Goal: Information Seeking & Learning: Learn about a topic

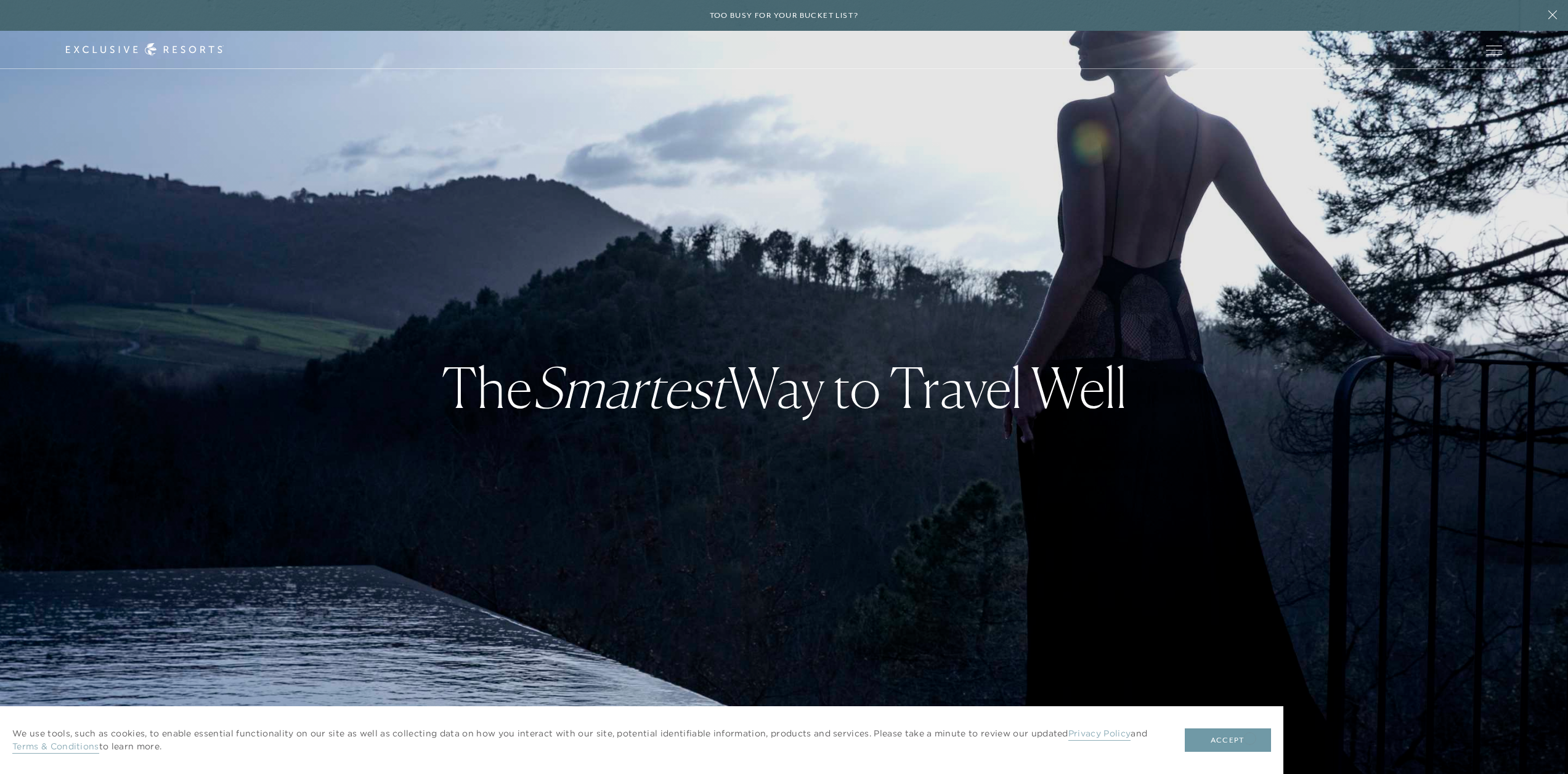
click at [1249, 738] on button "Accept" at bounding box center [1228, 740] width 86 height 23
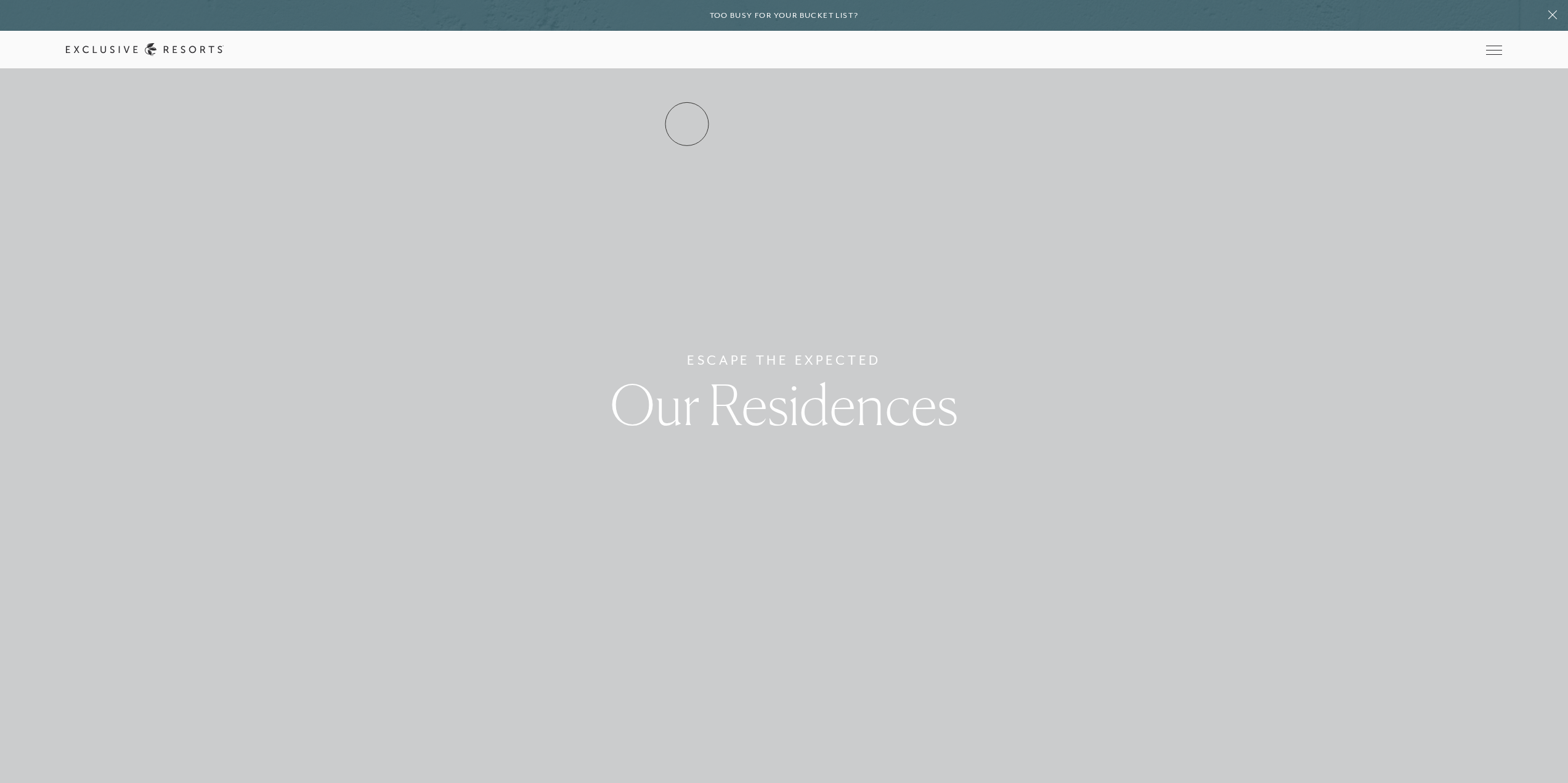
click at [0, 0] on link "Residence Collection" at bounding box center [0, 0] width 0 height 0
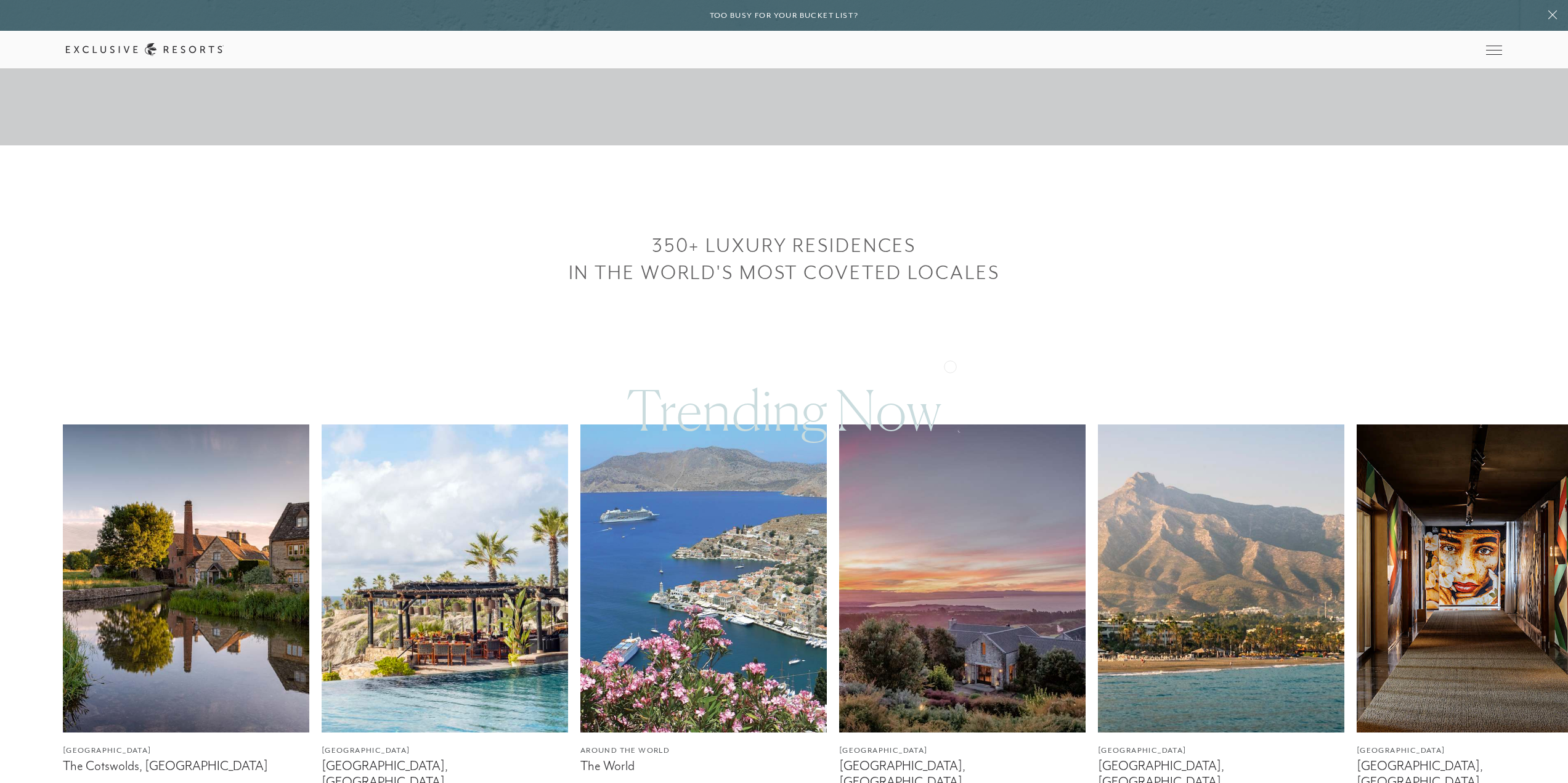
scroll to position [740, 0]
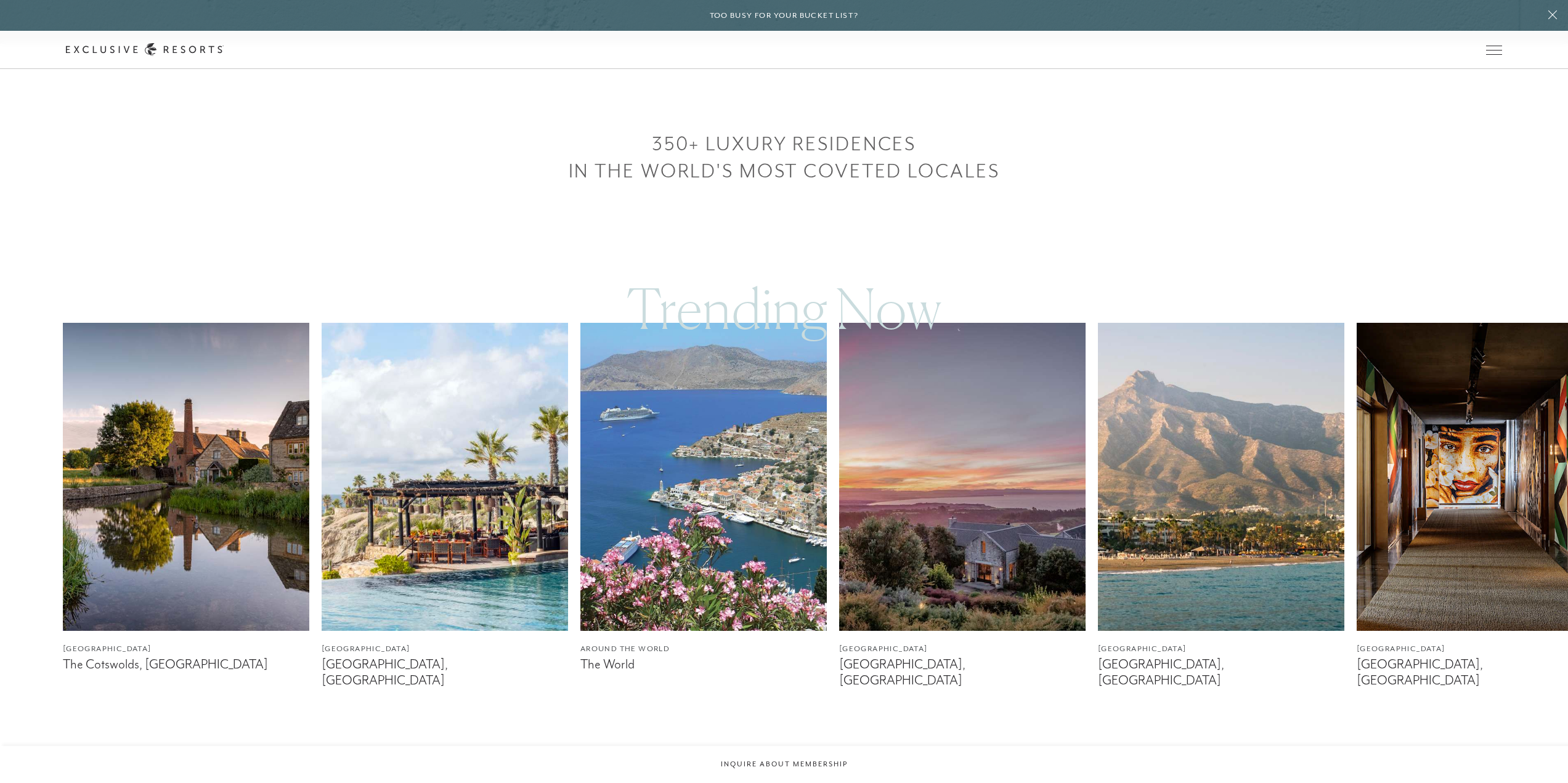
click at [418, 580] on img at bounding box center [444, 477] width 246 height 308
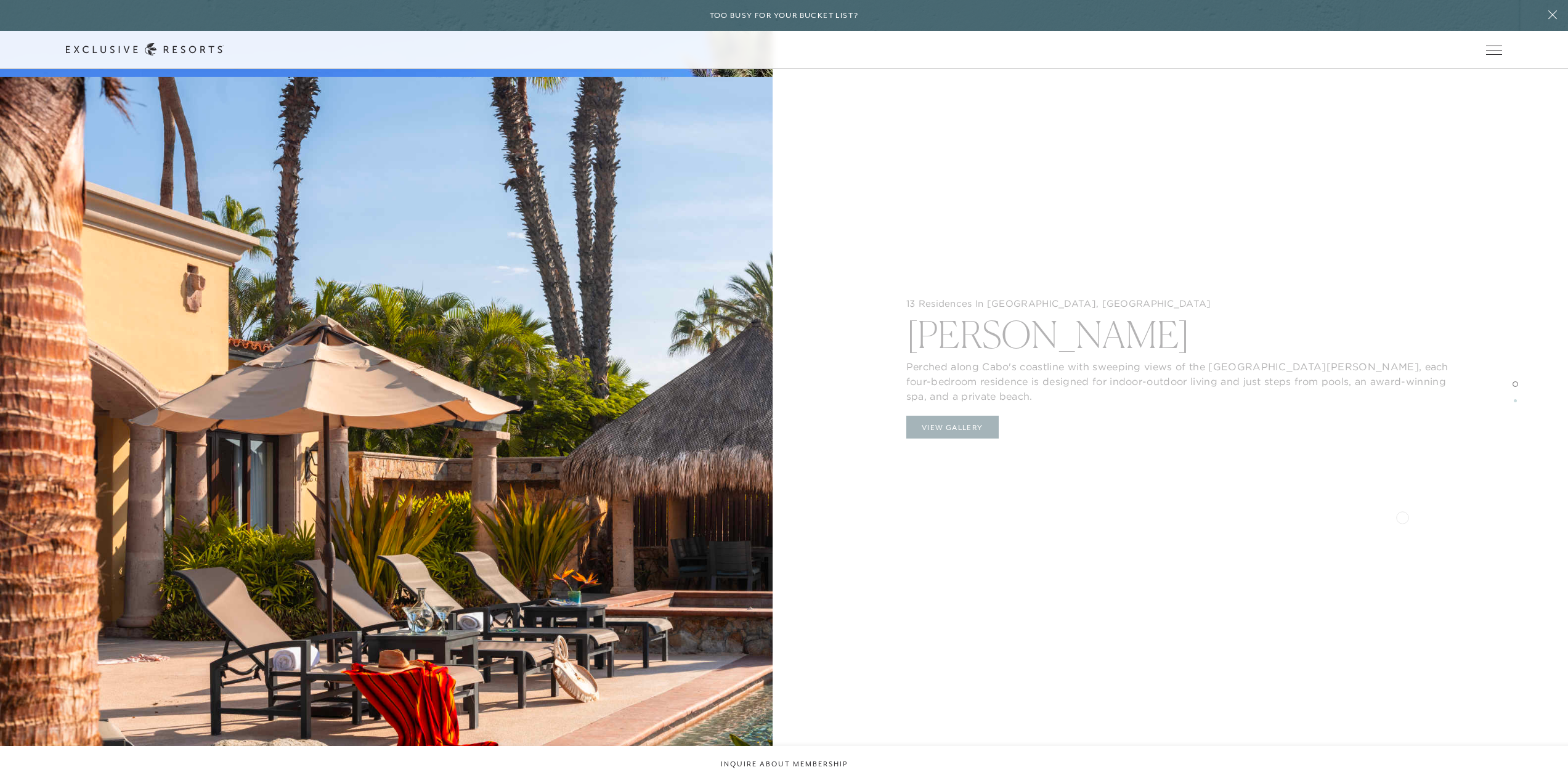
scroll to position [2219, 0]
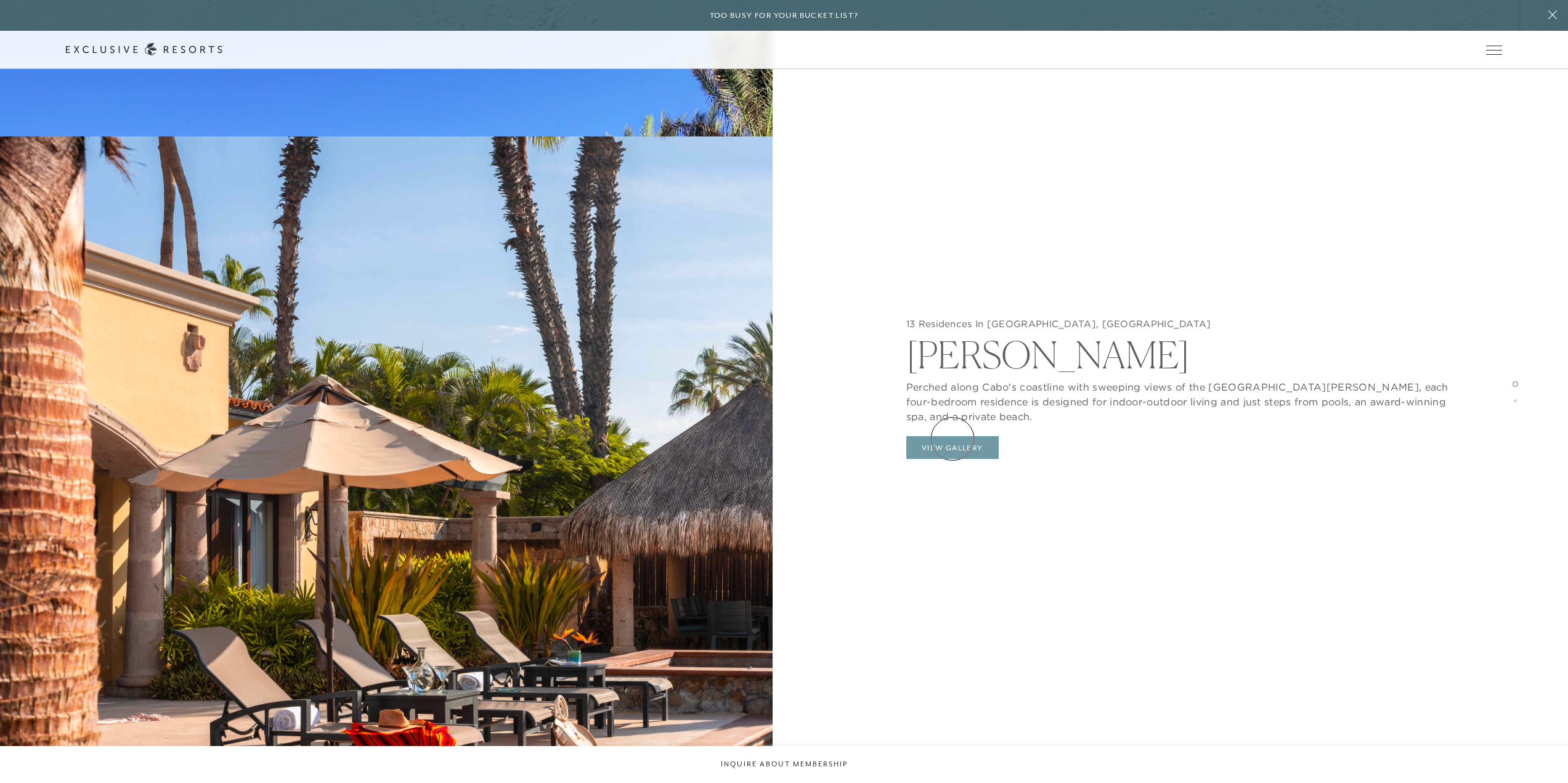
click at [953, 439] on button "View Gallery" at bounding box center [953, 448] width 93 height 23
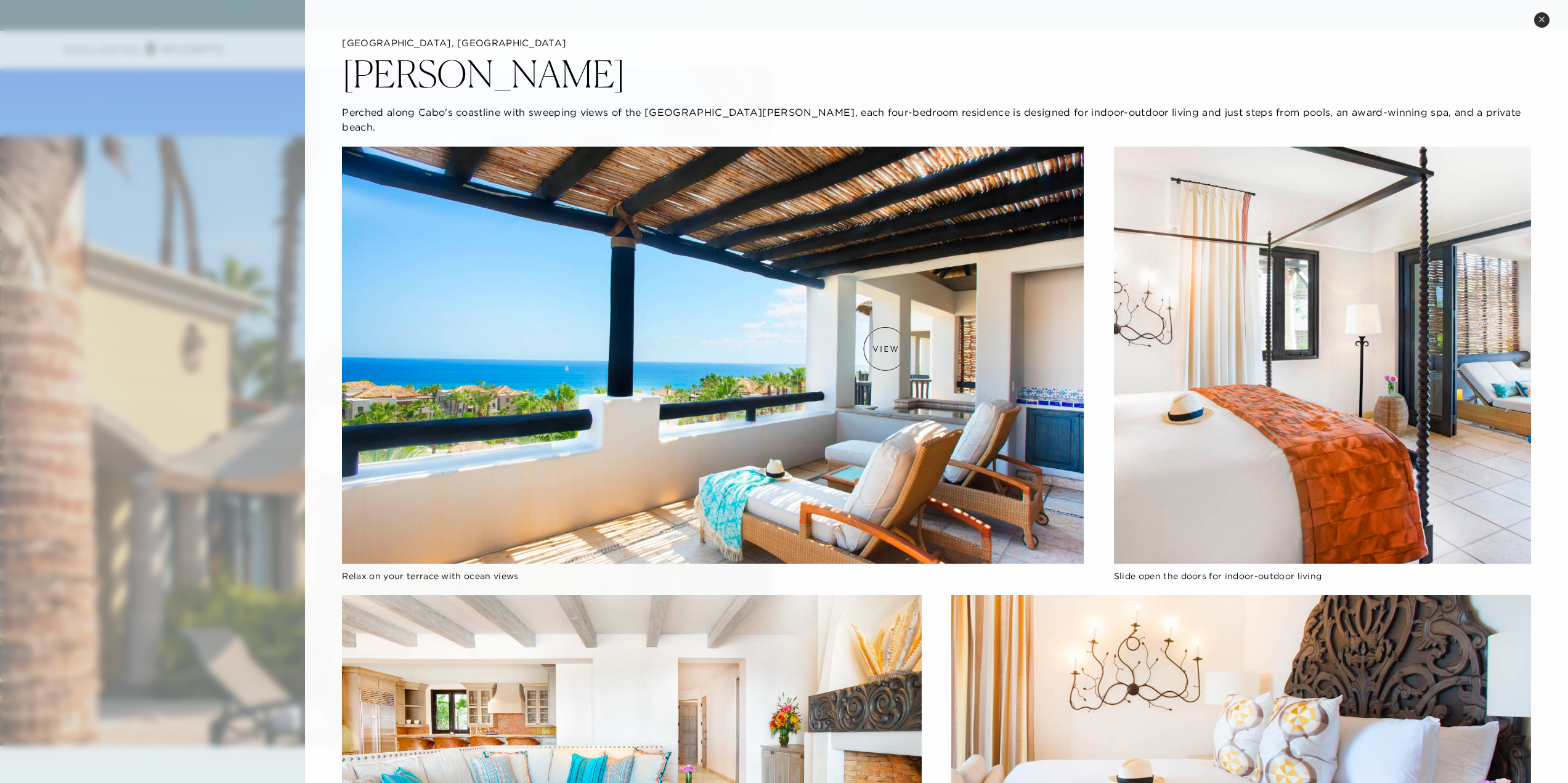
click at [885, 349] on img at bounding box center [713, 356] width 742 height 417
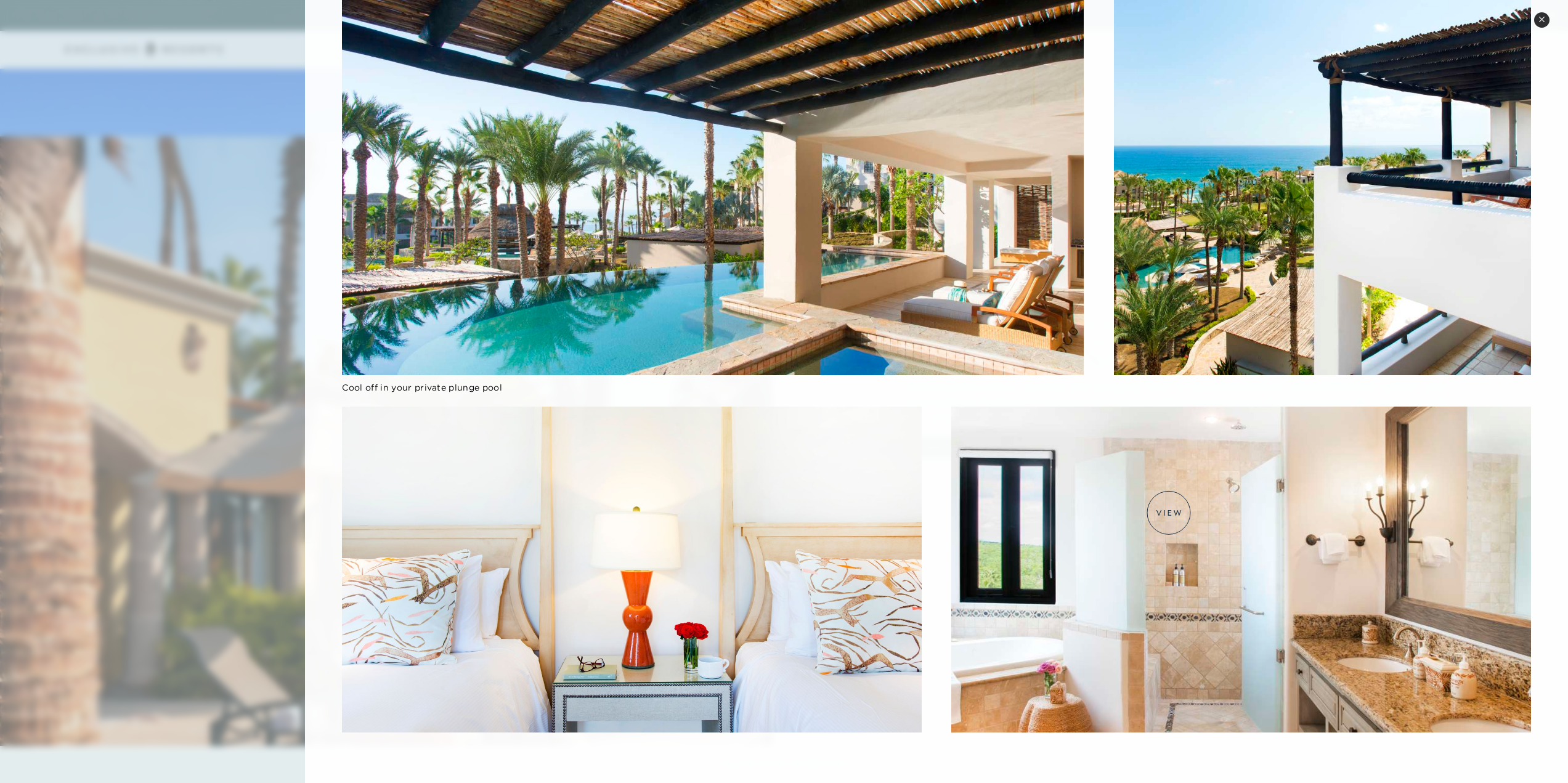
scroll to position [2696, 0]
click at [774, 245] on img at bounding box center [713, 167] width 742 height 417
click at [1330, 220] on img at bounding box center [1322, 167] width 417 height 417
click at [1546, 20] on button "Close quickview" at bounding box center [1541, 20] width 15 height 15
